Goal: Transaction & Acquisition: Obtain resource

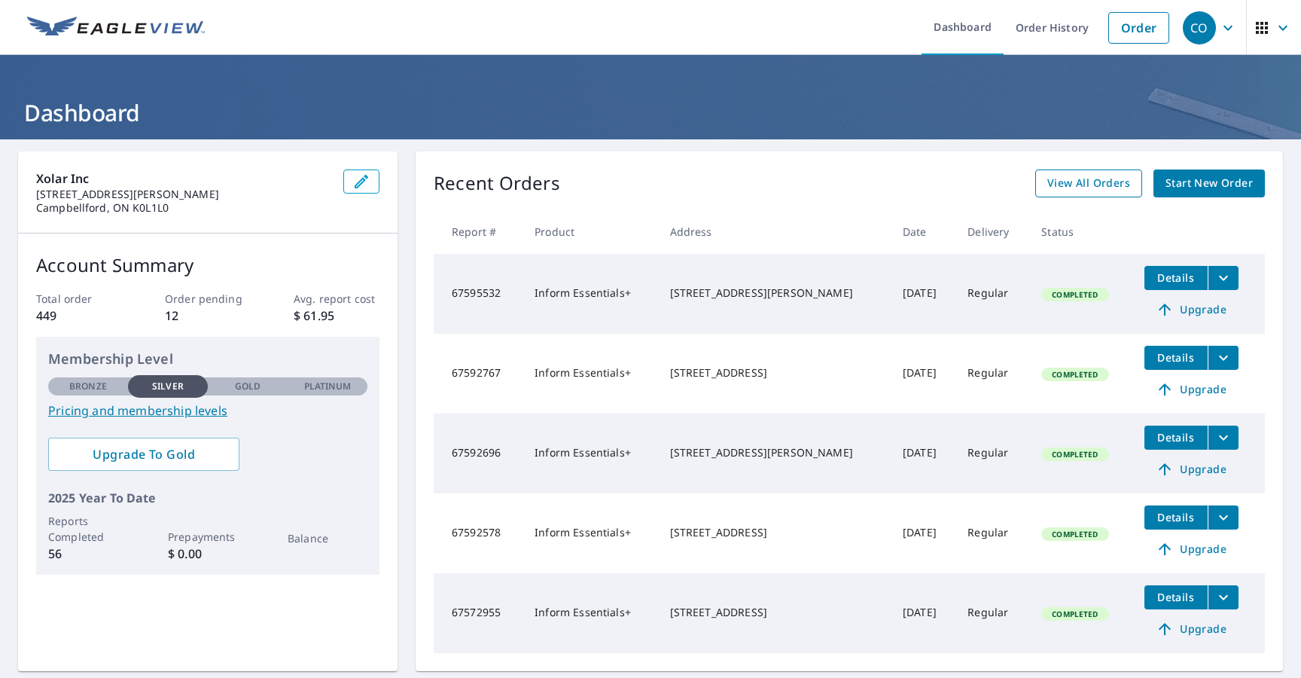
click at [1063, 184] on span "View All Orders" at bounding box center [1088, 183] width 83 height 19
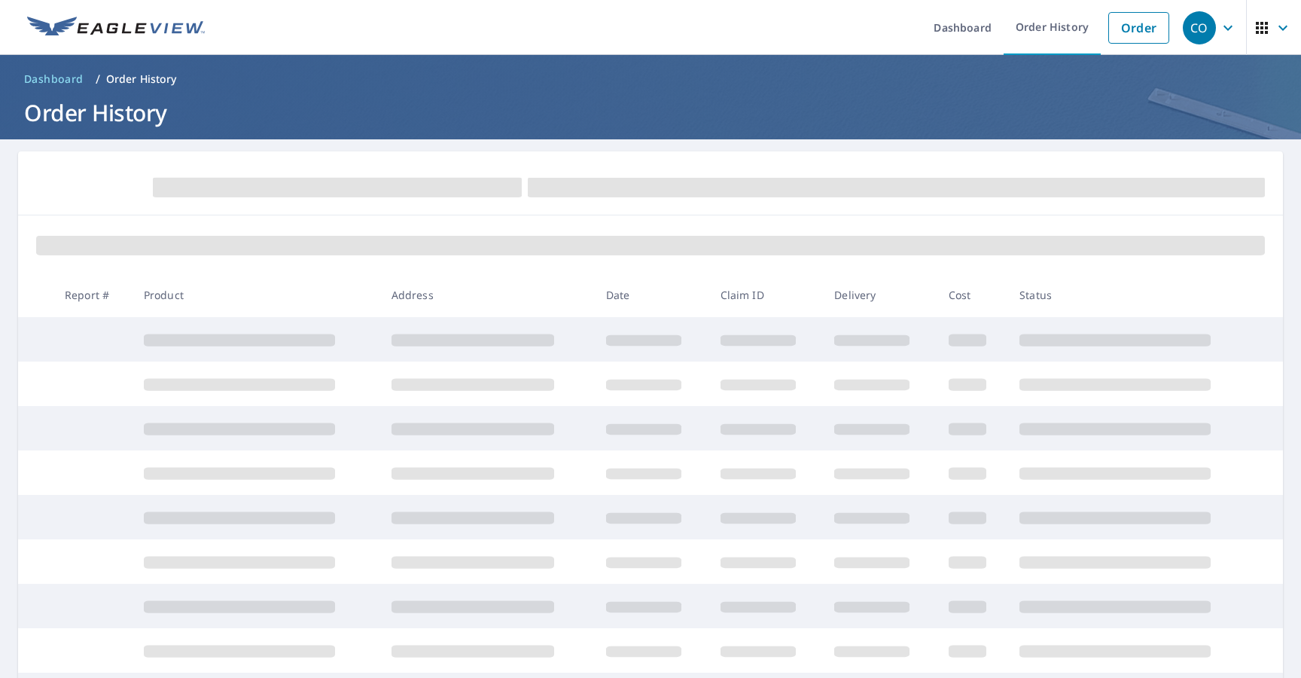
scroll to position [28, 0]
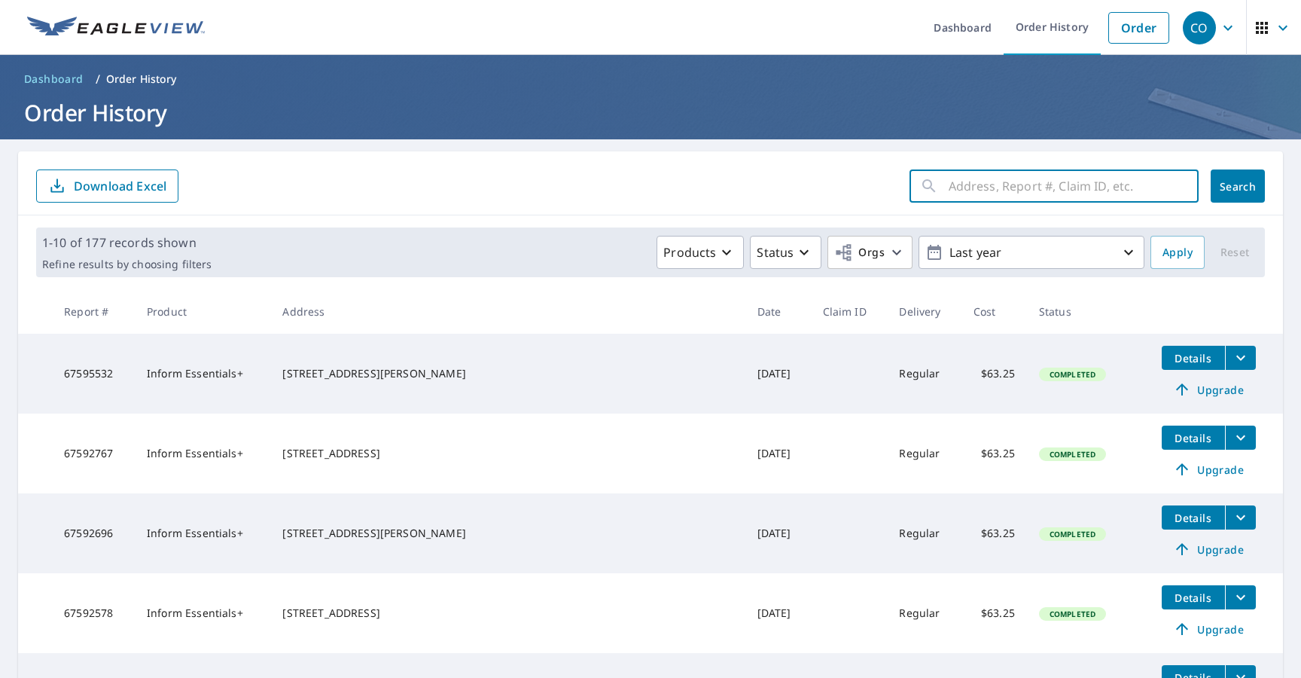
click at [1035, 193] on input "text" at bounding box center [1074, 186] width 250 height 42
paste input "83 DU RUISSEAU,"
type input "83 DU RUISSEAU,"
click button "Search" at bounding box center [1238, 185] width 54 height 33
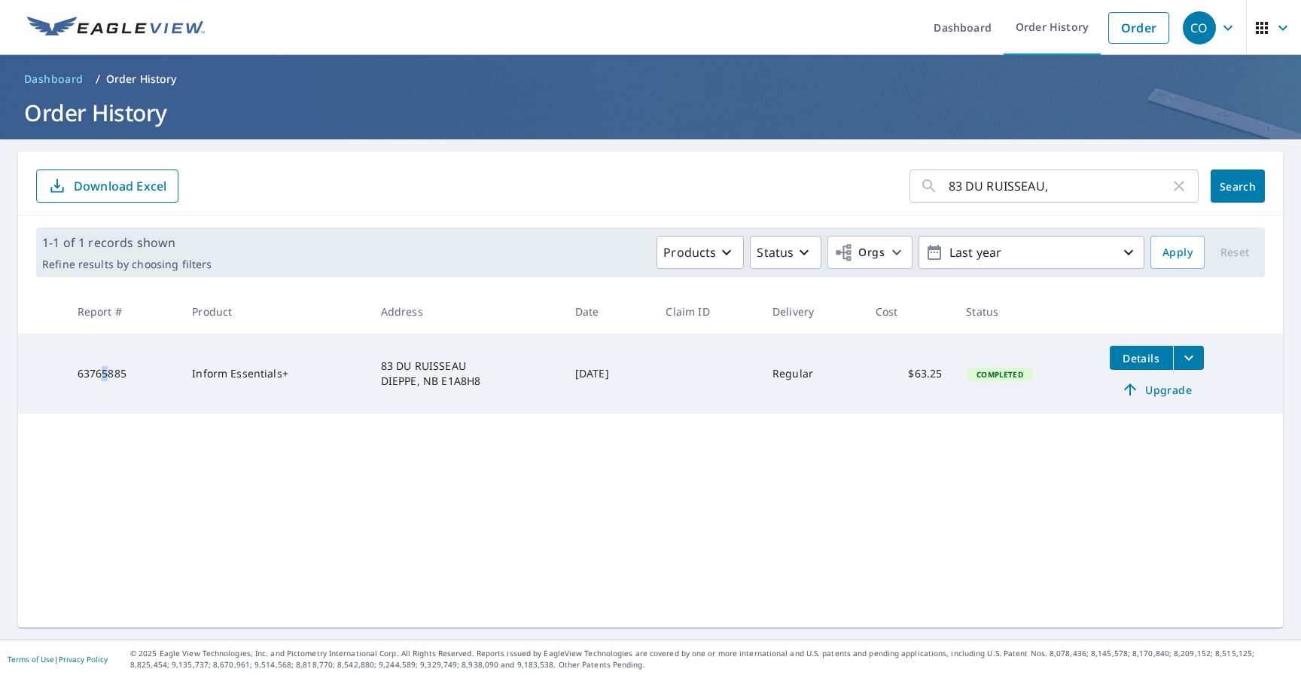
click at [103, 375] on td "63765885" at bounding box center [123, 374] width 114 height 80
click at [729, 379] on td at bounding box center [707, 374] width 106 height 80
click at [1151, 365] on button "Details" at bounding box center [1141, 358] width 63 height 24
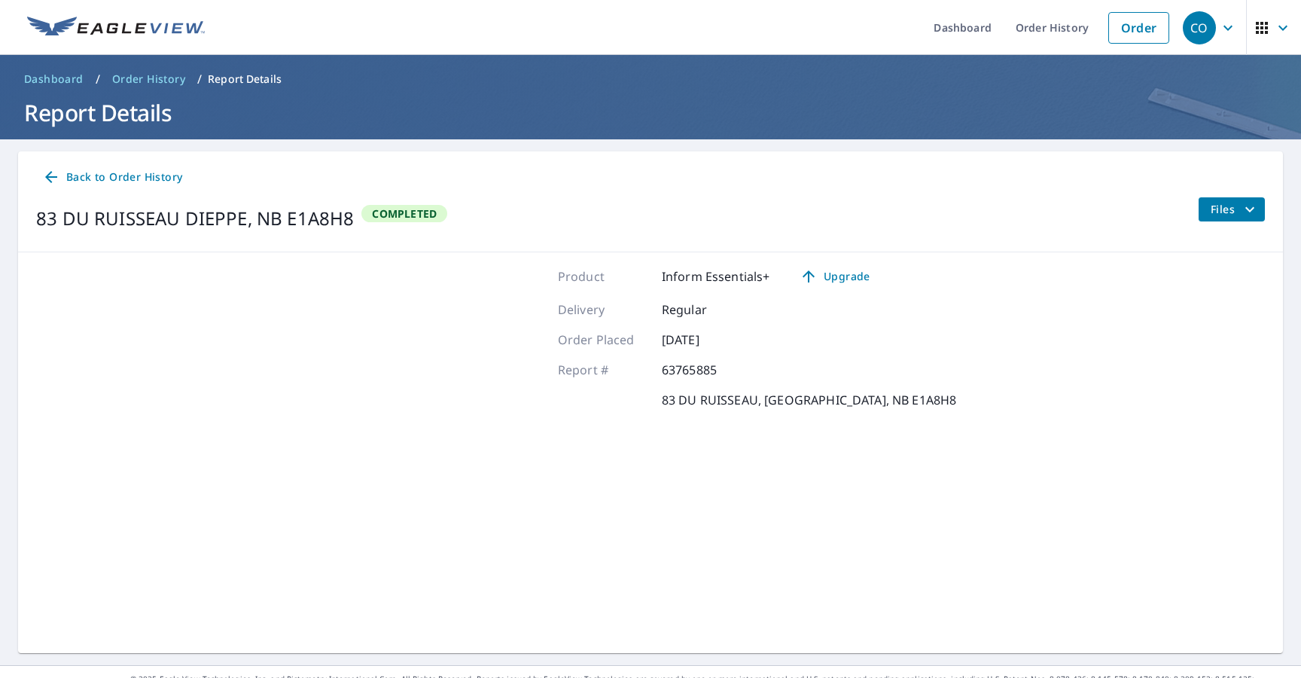
click at [1249, 209] on icon "filesDropdownBtn-63765885" at bounding box center [1249, 208] width 9 height 5
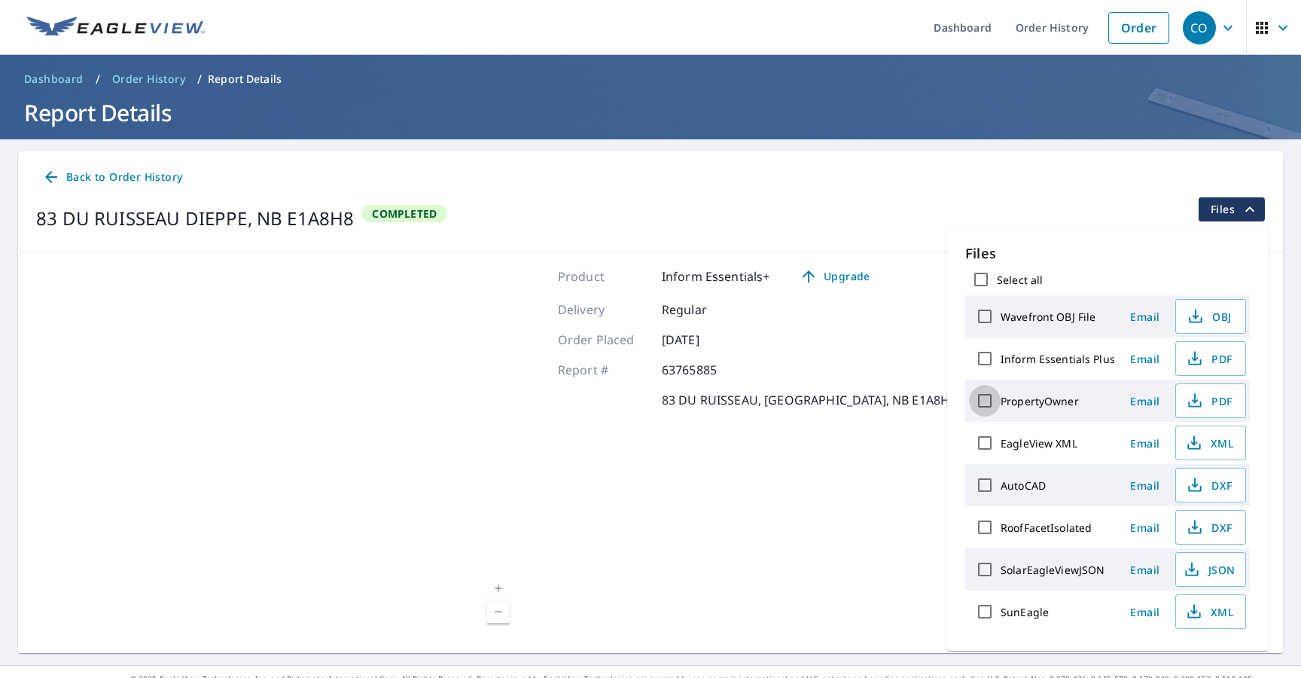
click at [984, 408] on input "PropertyOwner" at bounding box center [985, 401] width 32 height 32
checkbox input "true"
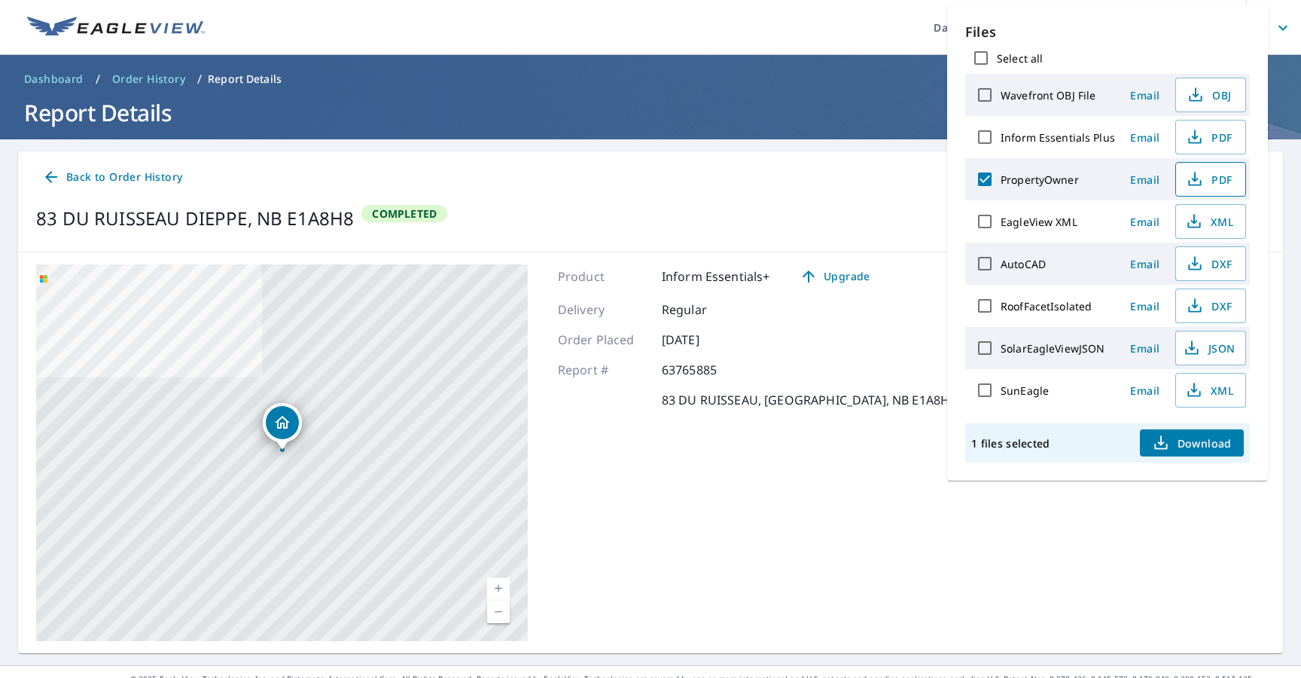
click at [1216, 184] on span "PDF" at bounding box center [1209, 179] width 48 height 18
click at [1206, 144] on span "PDF" at bounding box center [1209, 137] width 48 height 18
